Goal: Find specific page/section: Find specific page/section

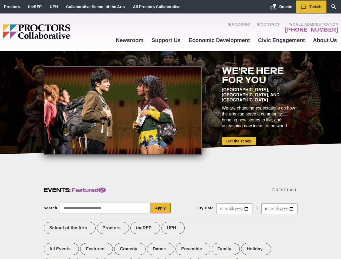
click at [170, 130] on div at bounding box center [123, 110] width 158 height 89
click at [284, 190] on div "Reset All" at bounding box center [285, 190] width 26 height 4
click at [161, 208] on button "Apply" at bounding box center [161, 208] width 20 height 11
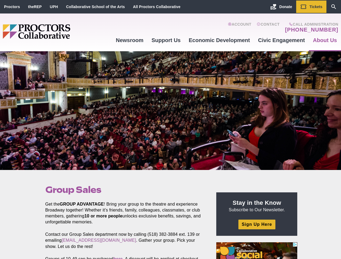
click at [170, 130] on div at bounding box center [170, 110] width 341 height 119
